Goal: Navigation & Orientation: Go to known website

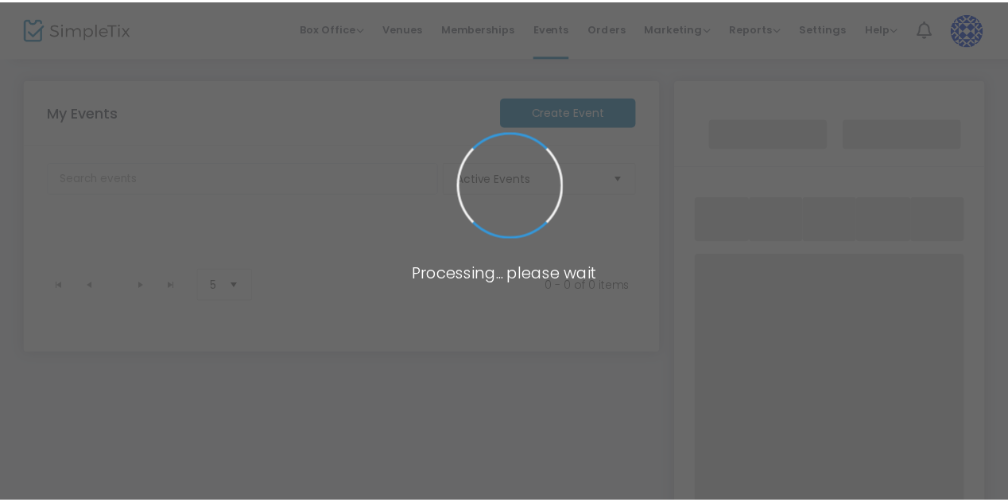
scroll to position [280, 0]
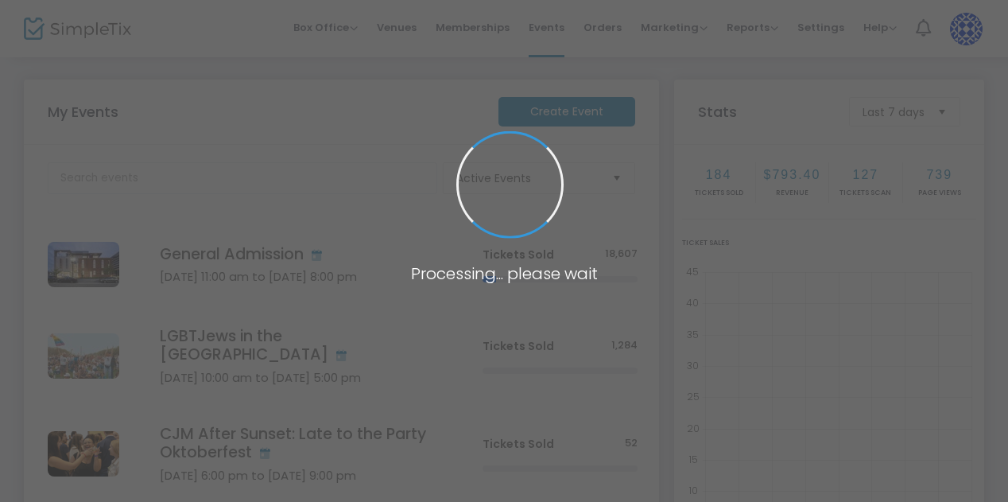
scroll to position [165, 0]
